Goal: Find specific page/section: Find specific page/section

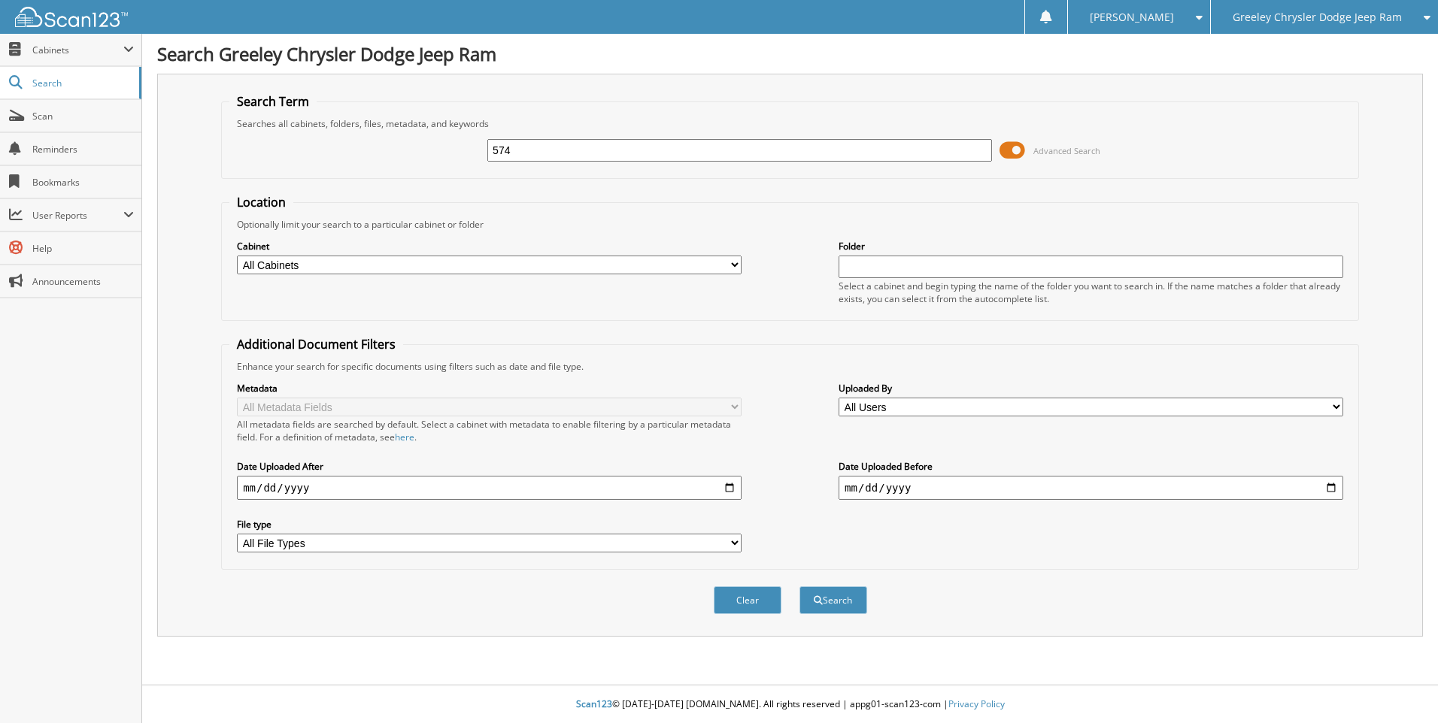
type input "574"
click at [799, 587] on button "Search" at bounding box center [833, 601] width 68 height 28
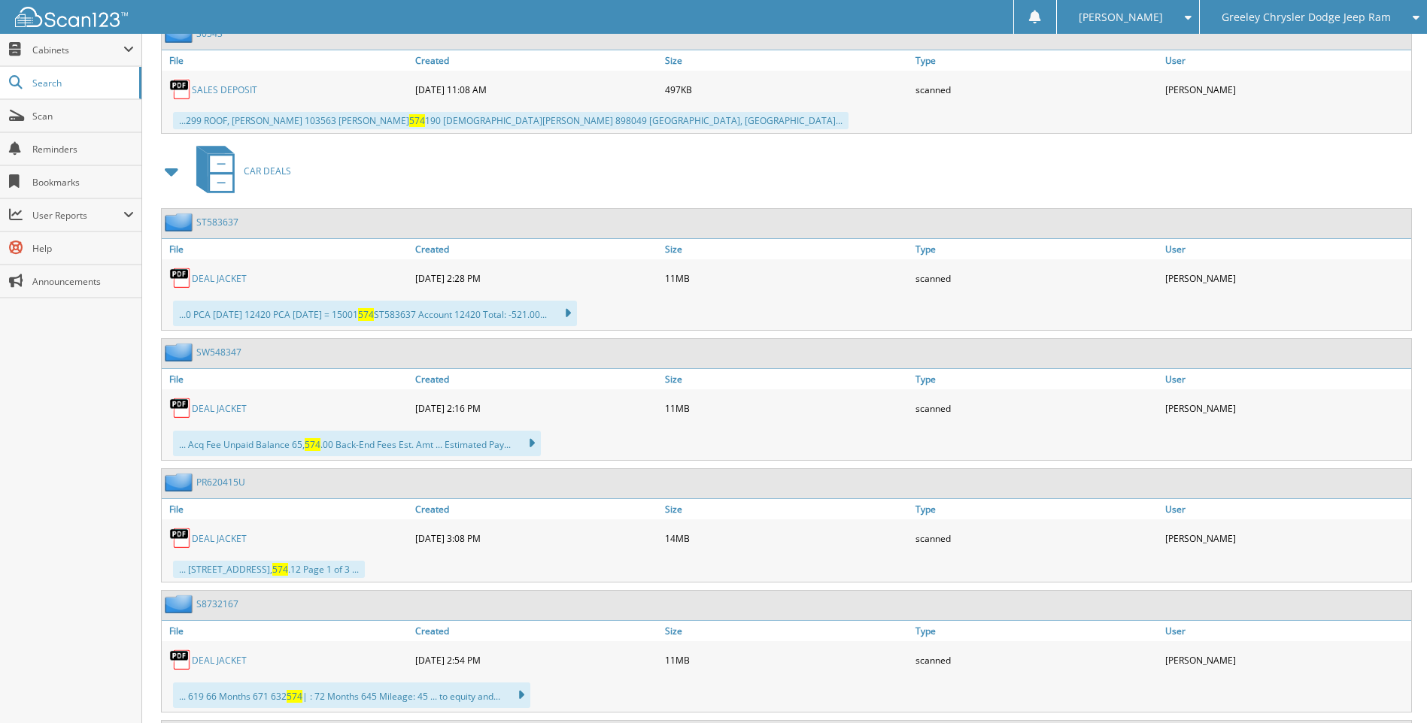
scroll to position [4580, 0]
click at [217, 274] on link "DEAL JACKET" at bounding box center [219, 277] width 55 height 13
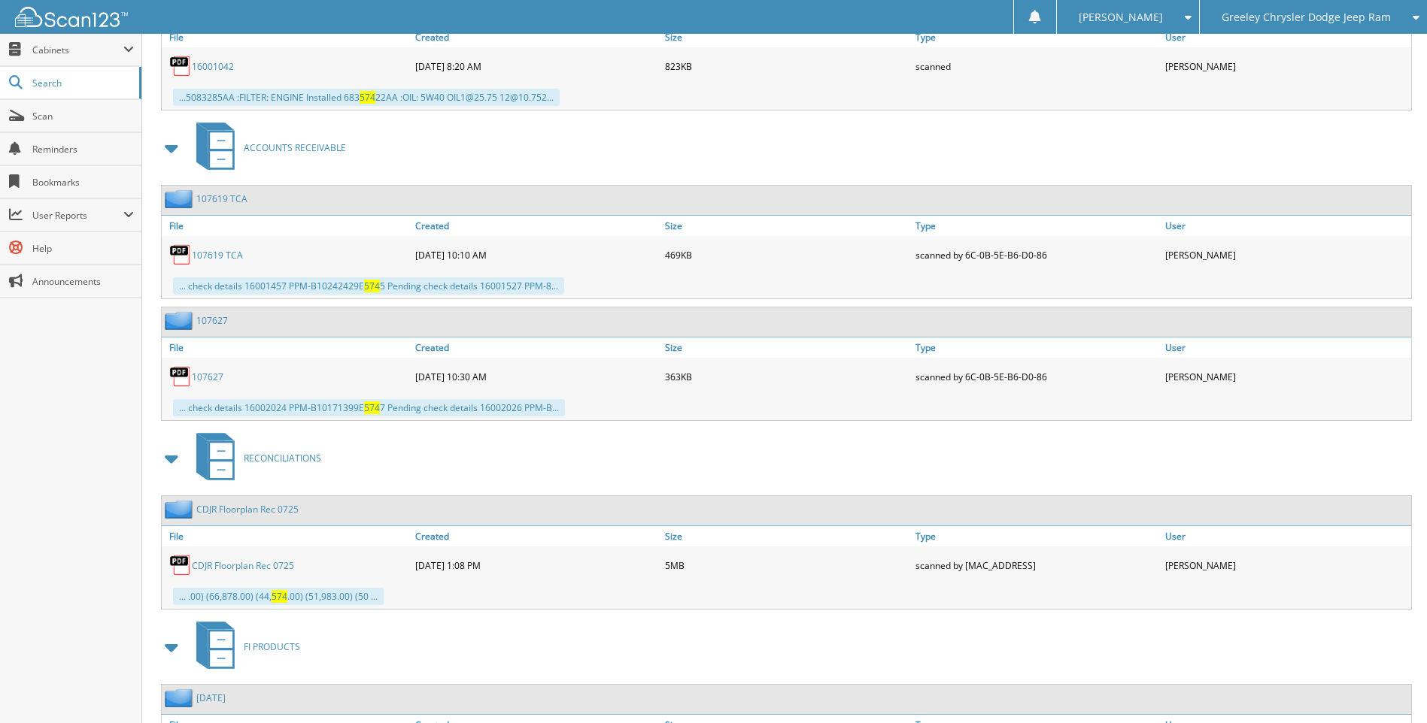
scroll to position [12112, 0]
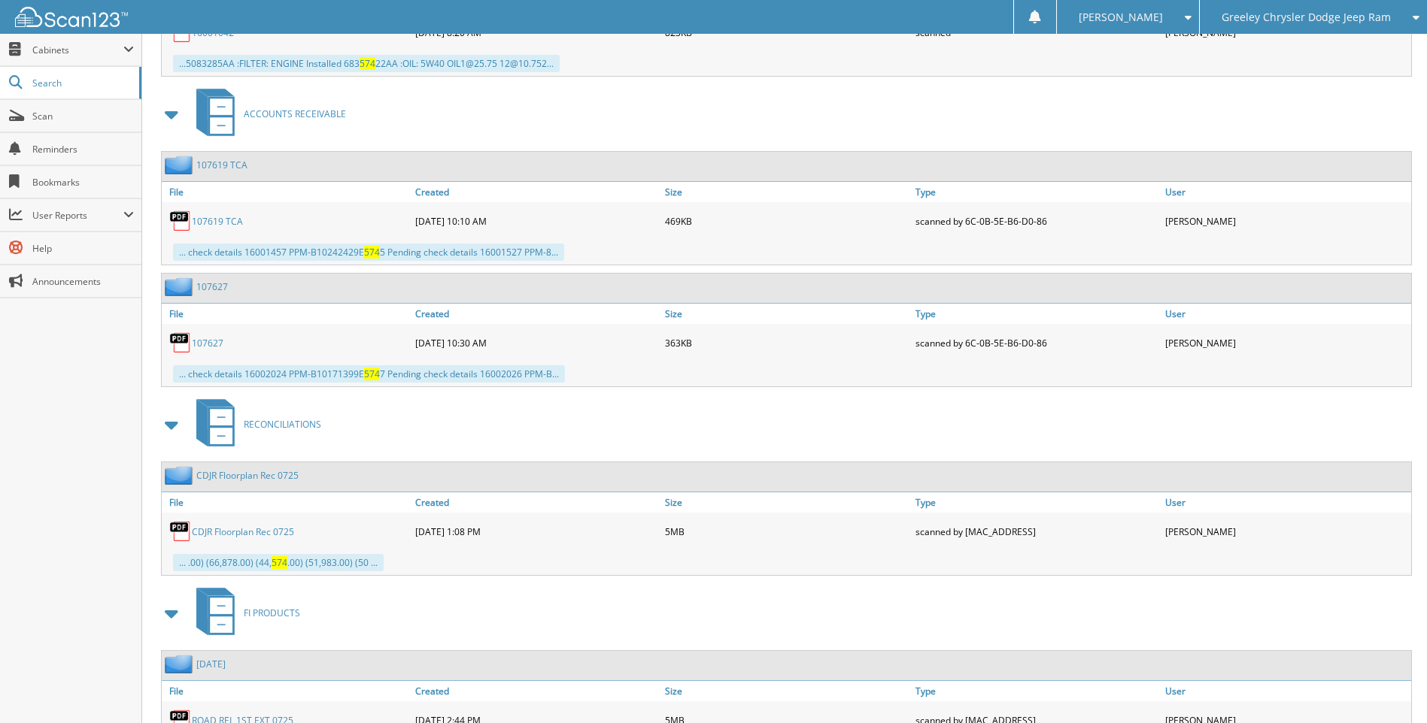
click at [49, 476] on div "Close Cabinets This Company All Companies Email Addresses" at bounding box center [71, 379] width 142 height 690
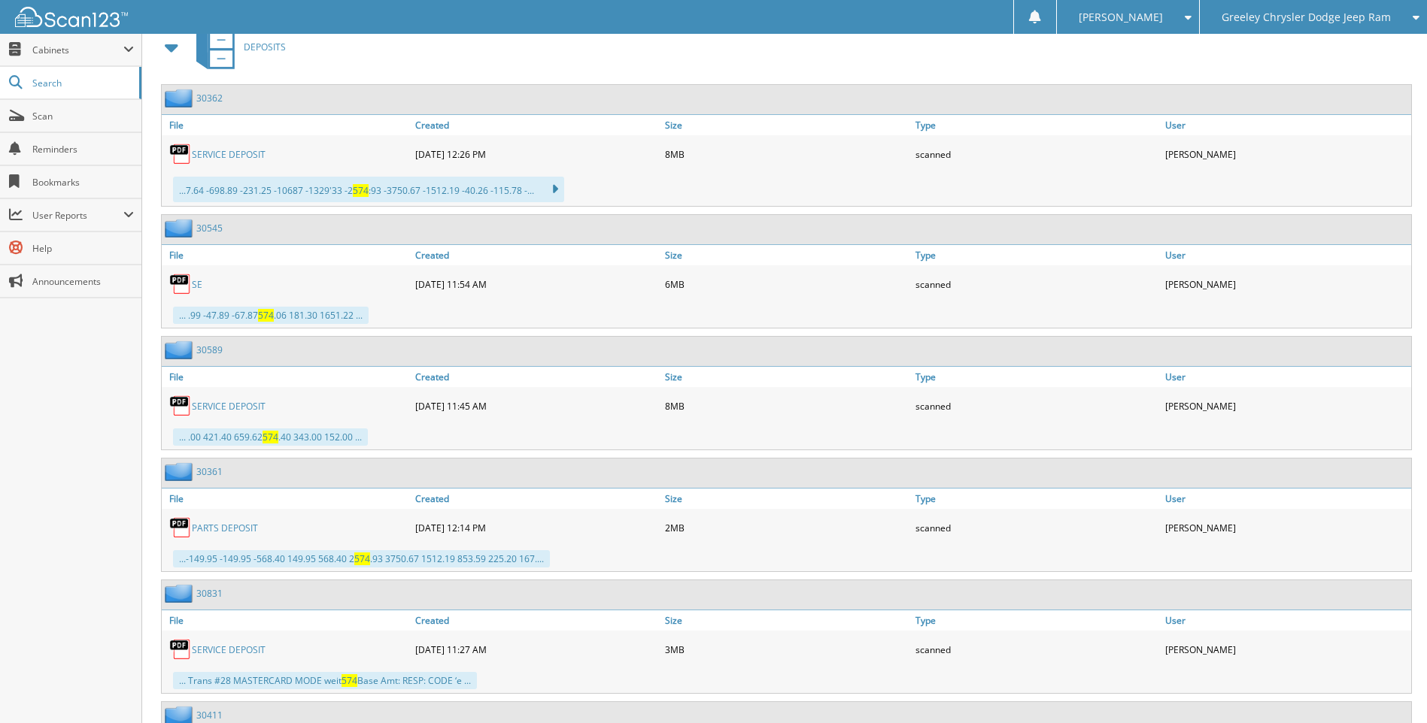
scroll to position [0, 0]
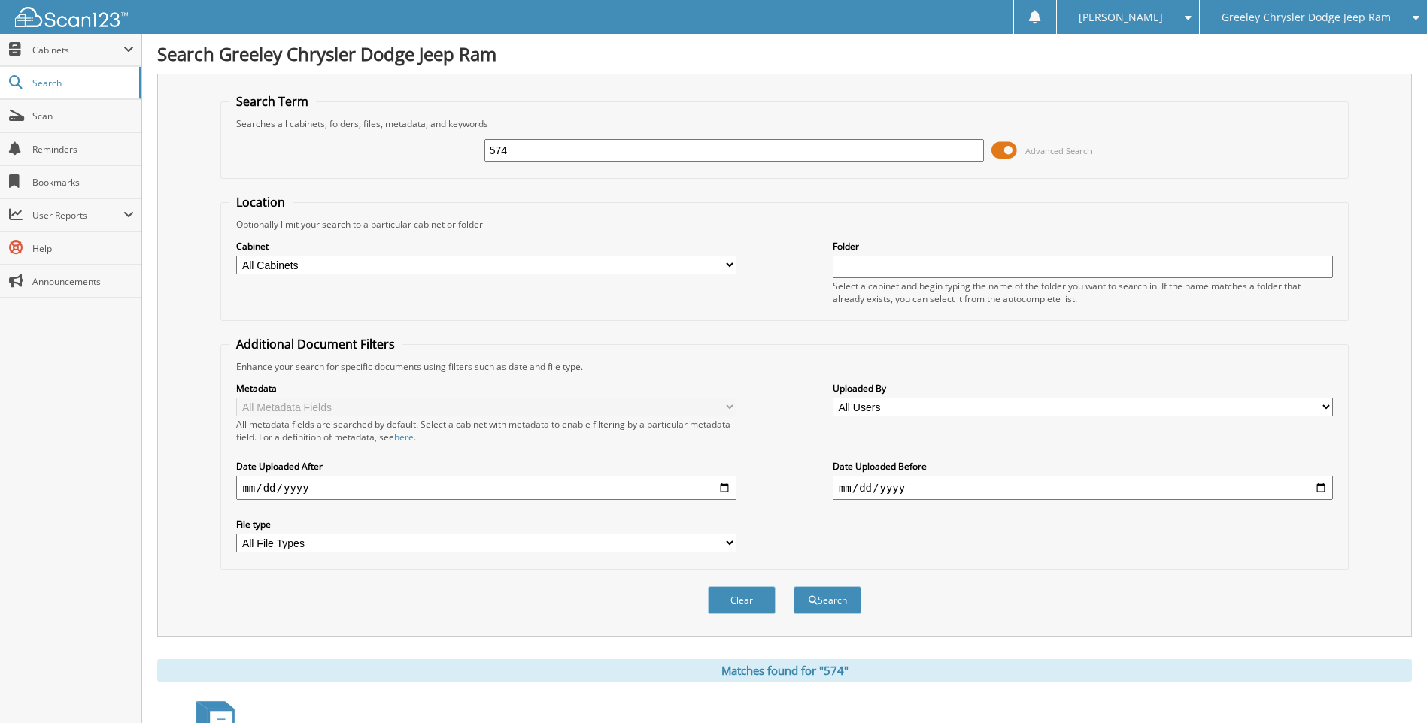
drag, startPoint x: 602, startPoint y: 155, endPoint x: 348, endPoint y: 158, distance: 254.2
click at [348, 158] on div "574 Advanced Search" at bounding box center [784, 150] width 1111 height 41
type input "[PERSON_NAME]"
click at [793, 587] on button "Search" at bounding box center [827, 601] width 68 height 28
drag, startPoint x: 613, startPoint y: 156, endPoint x: 374, endPoint y: 143, distance: 238.7
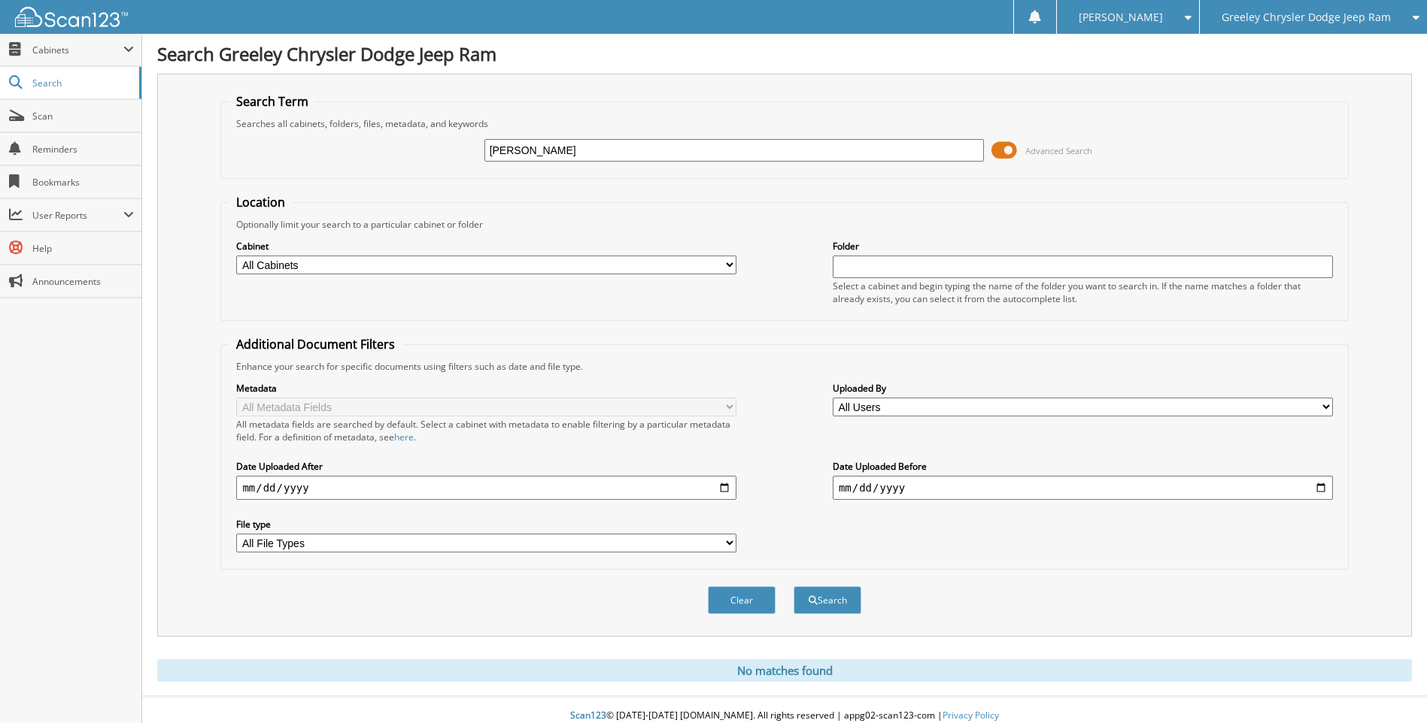
click at [374, 143] on div "FULKERSON Advanced Search" at bounding box center [784, 150] width 1111 height 41
type input "JUDITH"
click at [793, 587] on button "Search" at bounding box center [827, 601] width 68 height 28
drag, startPoint x: 626, startPoint y: 156, endPoint x: 429, endPoint y: 150, distance: 197.8
click at [429, 150] on div "JUDITH Advanced Search" at bounding box center [784, 150] width 1111 height 41
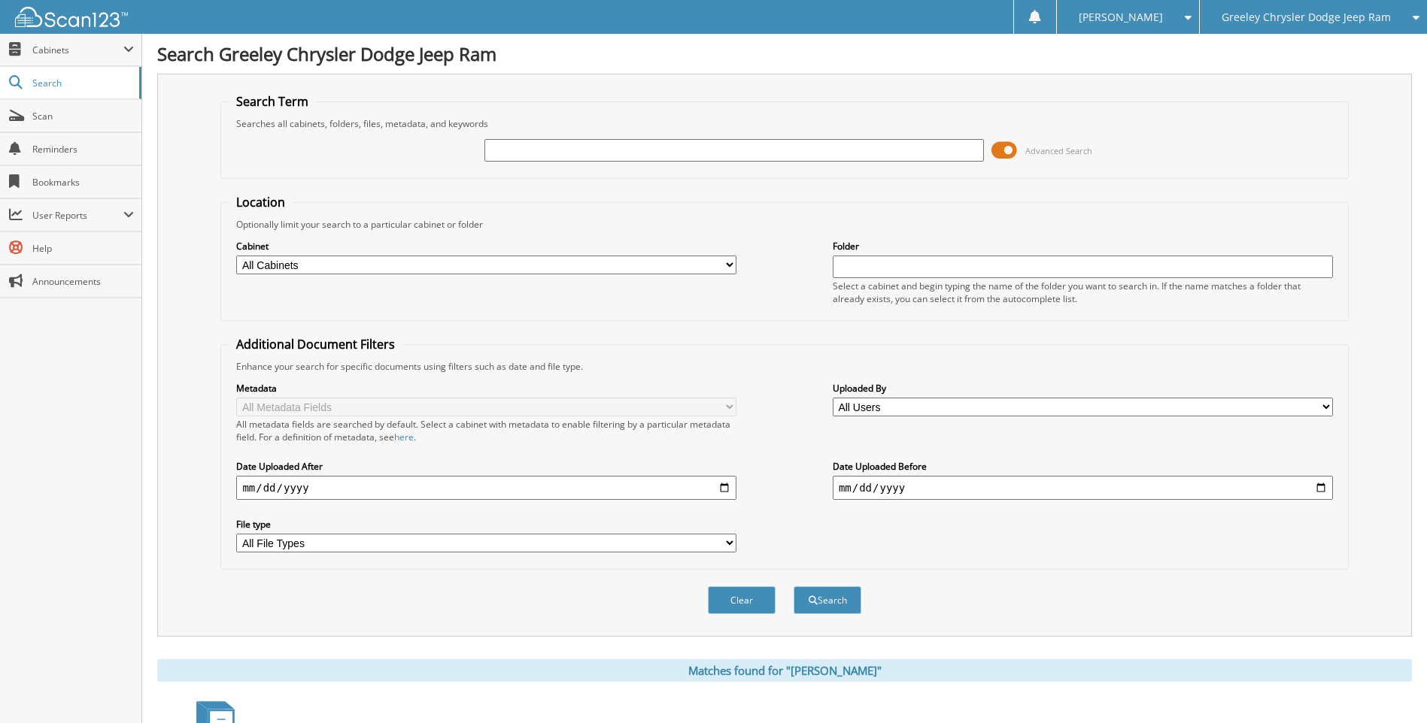
click at [541, 144] on input "text" at bounding box center [734, 150] width 500 height 23
paste input "[US_VEHICLE_IDENTIFICATION_NUMBER]"
type input "[US_VEHICLE_IDENTIFICATION_NUMBER]+"
click at [793, 587] on button "Search" at bounding box center [827, 601] width 68 height 28
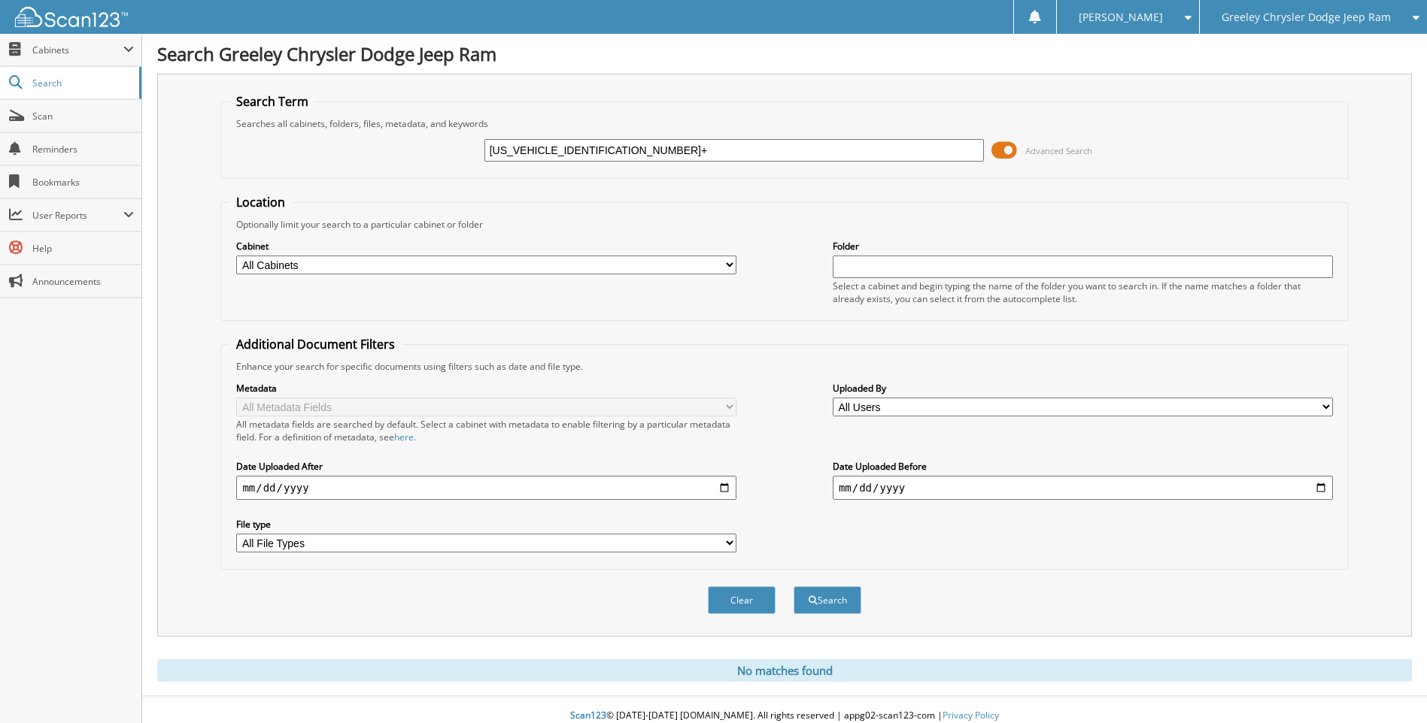
click at [721, 160] on input "[US_VEHICLE_IDENTIFICATION_NUMBER]+" at bounding box center [734, 150] width 500 height 23
type input "[US_VEHICLE_IDENTIFICATION_NUMBER]"
click at [793, 587] on button "Search" at bounding box center [827, 601] width 68 height 28
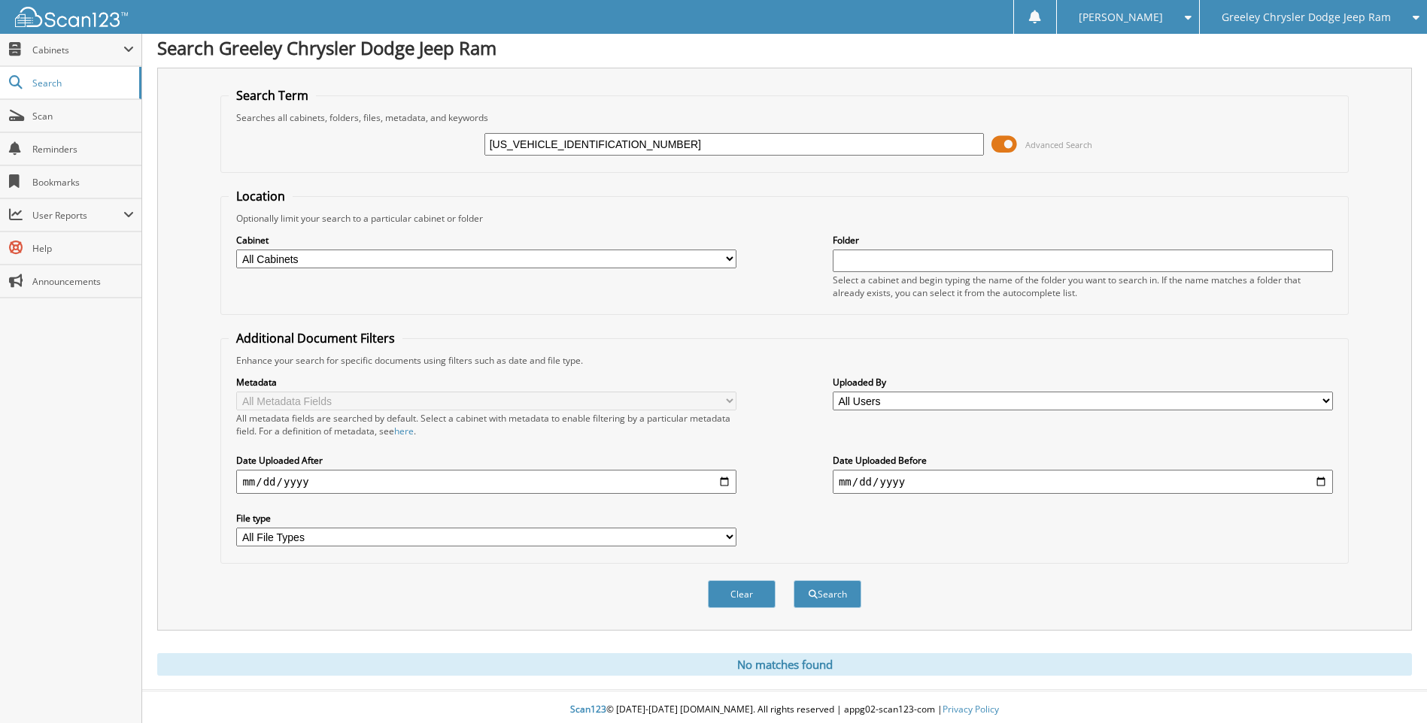
scroll to position [12, 0]
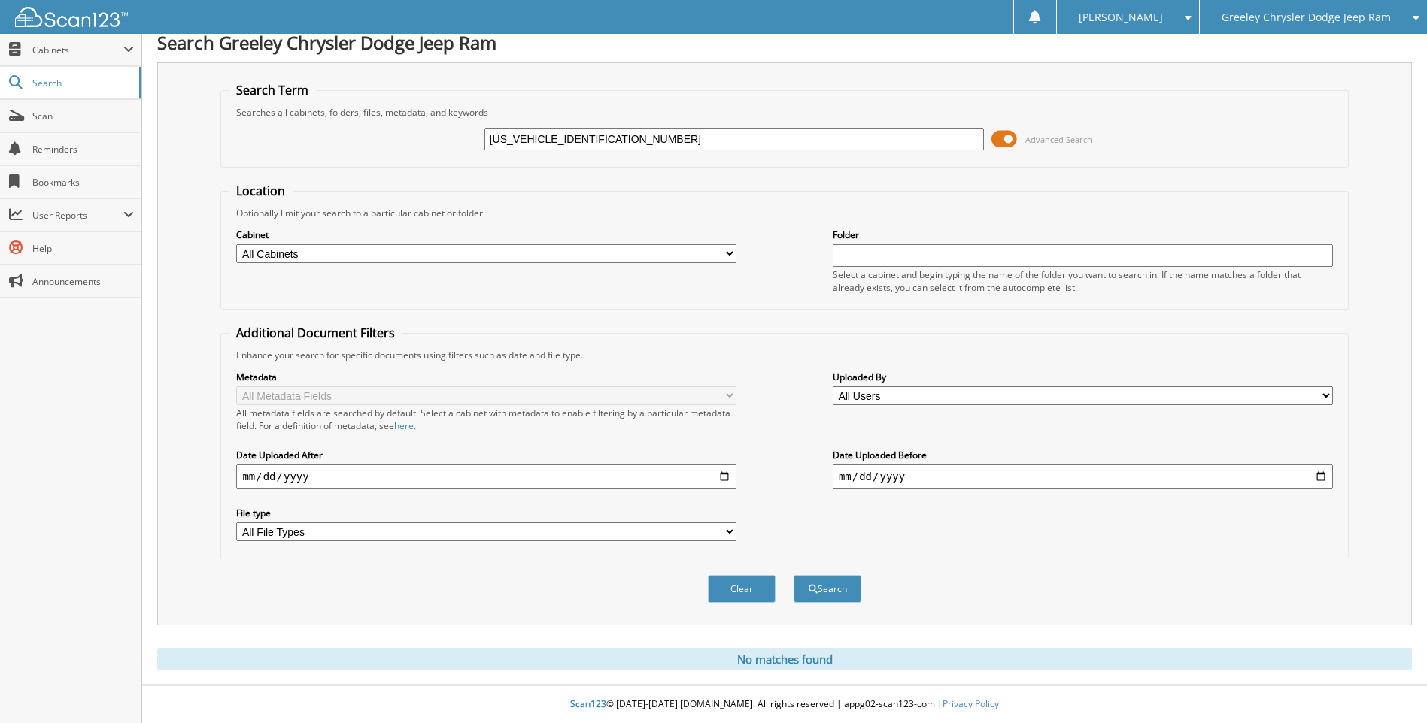
drag, startPoint x: 610, startPoint y: 135, endPoint x: 323, endPoint y: 140, distance: 287.3
click at [323, 140] on div "3C4RJNCK4ST574430 Advanced Search" at bounding box center [784, 139] width 1111 height 41
type input "FULKERSON"
click at [793, 575] on button "Search" at bounding box center [827, 589] width 68 height 28
